Goal: Transaction & Acquisition: Purchase product/service

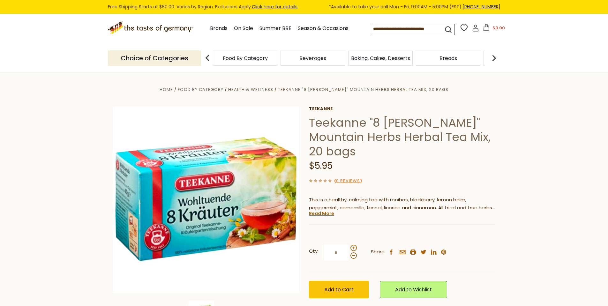
click at [394, 121] on h1 "Teekanne "8 [PERSON_NAME]" Mountain Herbs Herbal Tea Mix, 20 bags" at bounding box center [402, 136] width 187 height 43
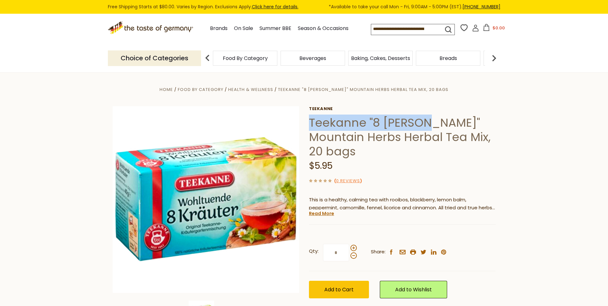
drag, startPoint x: 394, startPoint y: 121, endPoint x: 333, endPoint y: 121, distance: 60.9
click at [333, 121] on h1 "Teekanne "8 [PERSON_NAME]" Mountain Herbs Herbal Tea Mix, 20 bags" at bounding box center [402, 136] width 187 height 43
copy h1 "Teekanne "8 [PERSON_NAME]"
click at [333, 120] on h1 "Teekanne "8 [PERSON_NAME]" Mountain Herbs Herbal Tea Mix, 20 bags" at bounding box center [402, 136] width 187 height 43
drag, startPoint x: 333, startPoint y: 120, endPoint x: 425, endPoint y: 120, distance: 92.2
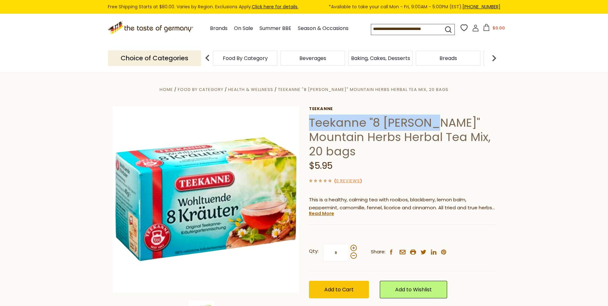
click at [425, 120] on h1 "Teekanne "8 [PERSON_NAME]" Mountain Herbs Herbal Tea Mix, 20 bags" at bounding box center [402, 136] width 187 height 43
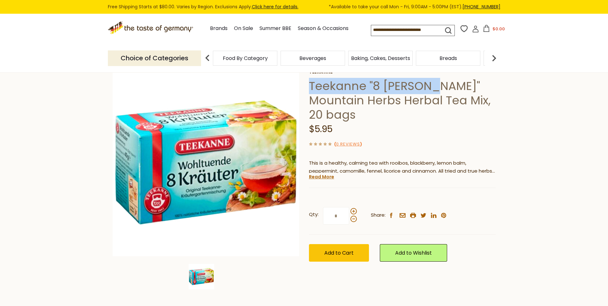
scroll to position [32, 0]
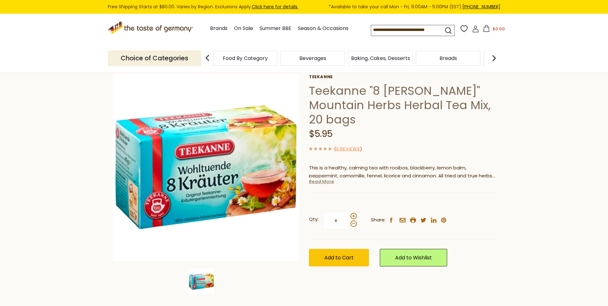
click at [319, 178] on link "Read More" at bounding box center [321, 181] width 25 height 6
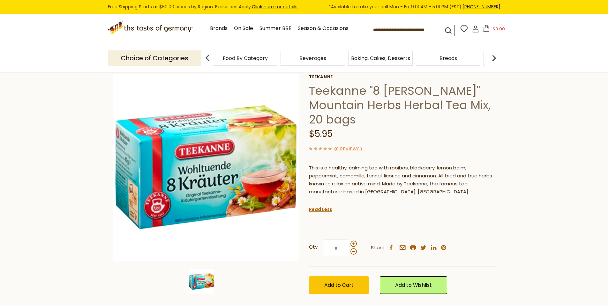
click at [348, 94] on h1 "Teekanne "8 [PERSON_NAME]" Mountain Herbs Herbal Tea Mix, 20 bags" at bounding box center [402, 105] width 187 height 43
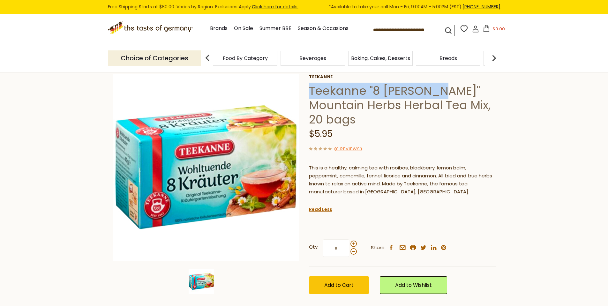
drag, startPoint x: 348, startPoint y: 94, endPoint x: 426, endPoint y: 89, distance: 78.3
click at [426, 89] on h1 "Teekanne "8 [PERSON_NAME]" Mountain Herbs Herbal Tea Mix, 20 bags" at bounding box center [402, 105] width 187 height 43
copy h1 "Teekanne "8 [PERSON_NAME]""
